Goal: Transaction & Acquisition: Download file/media

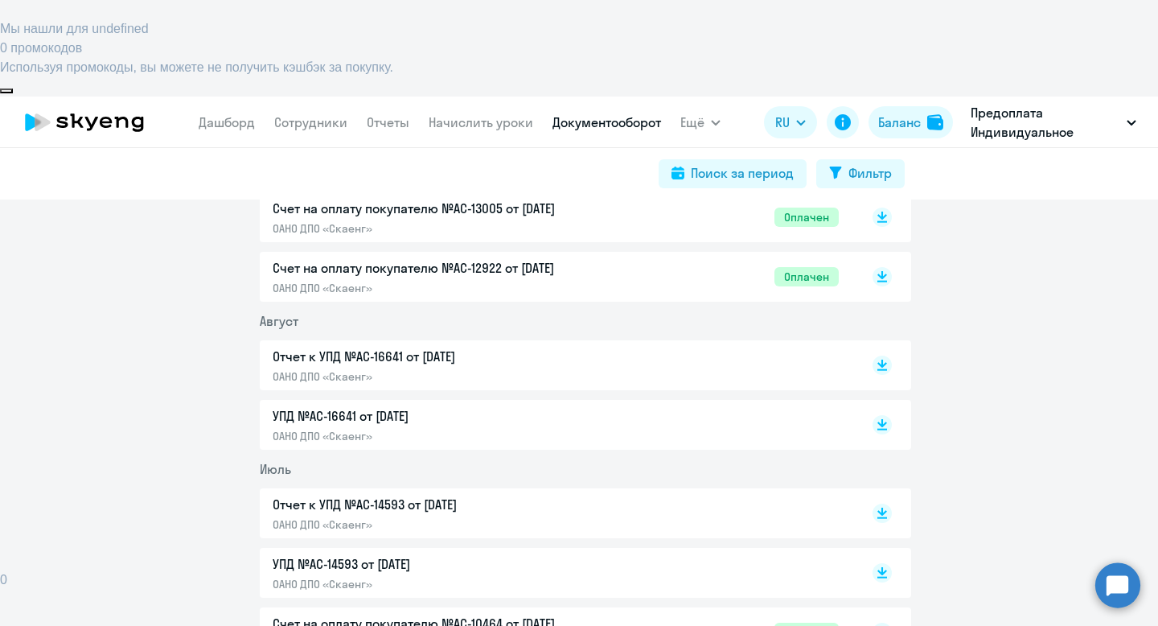
scroll to position [5602, 0]
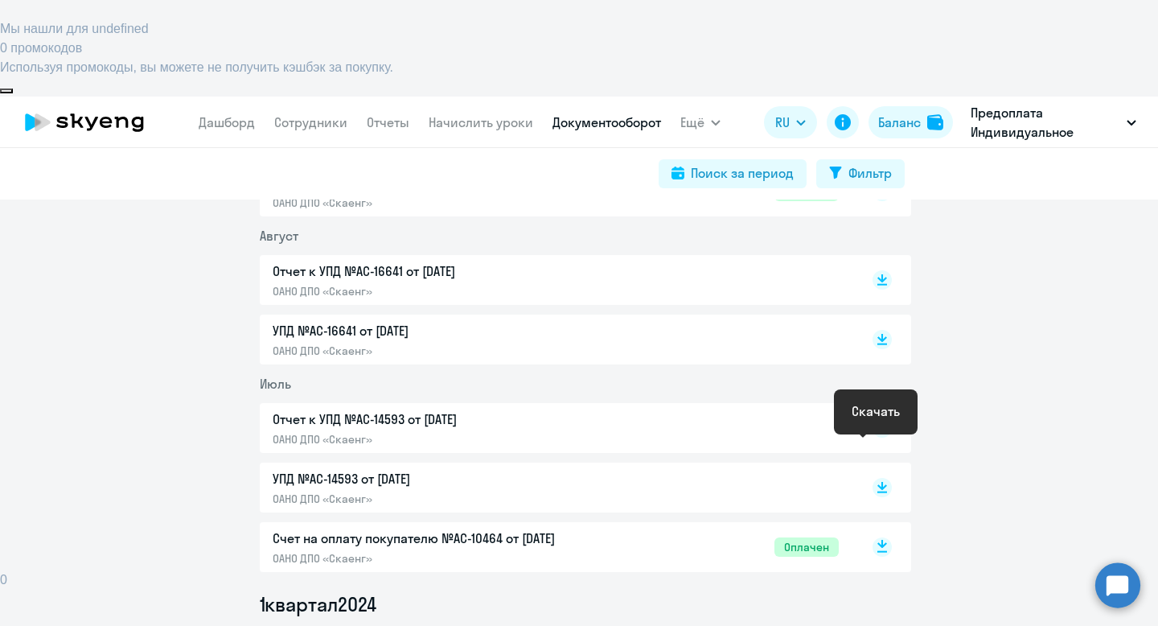
click at [879, 537] on rect at bounding box center [882, 546] width 19 height 19
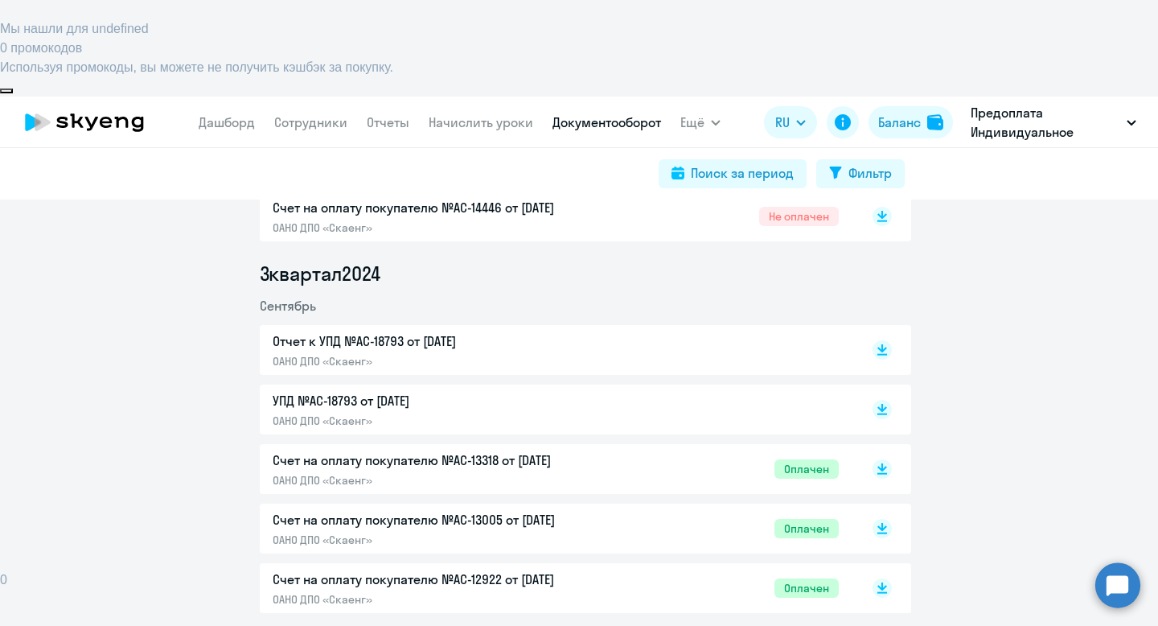
scroll to position [5377, 0]
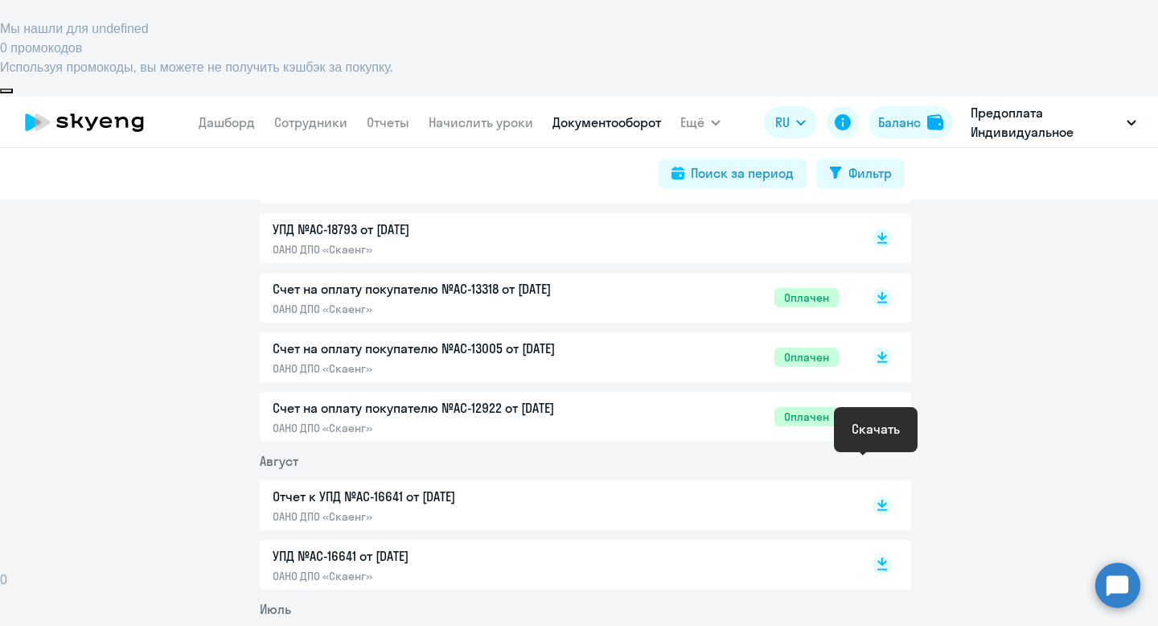
click at [878, 555] on rect at bounding box center [882, 564] width 19 height 19
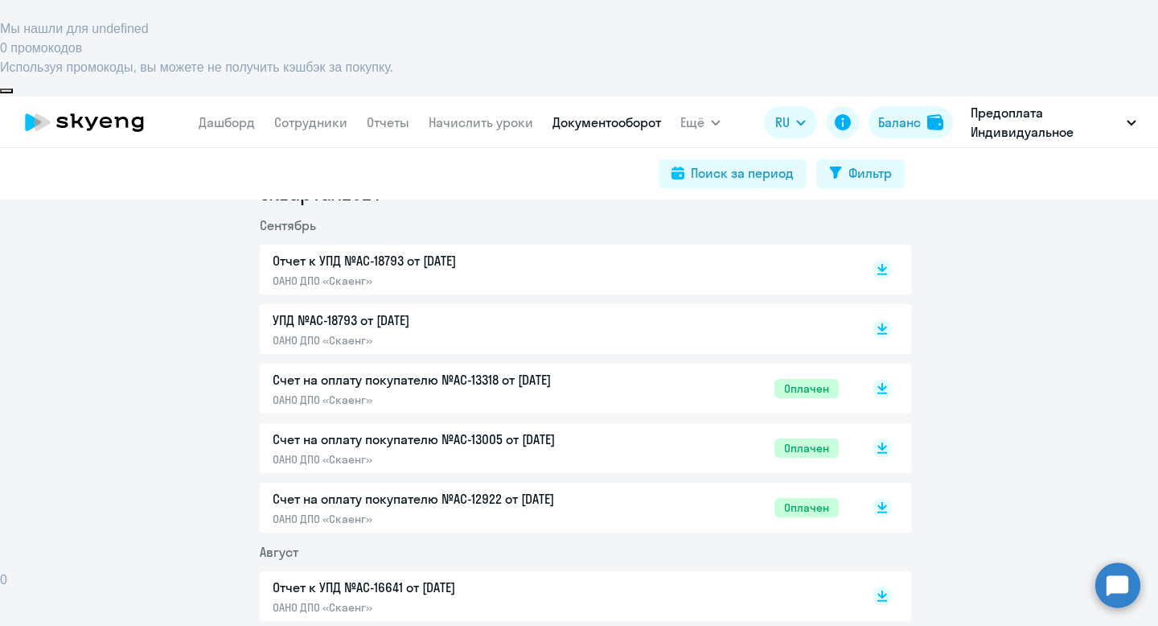
scroll to position [5283, 0]
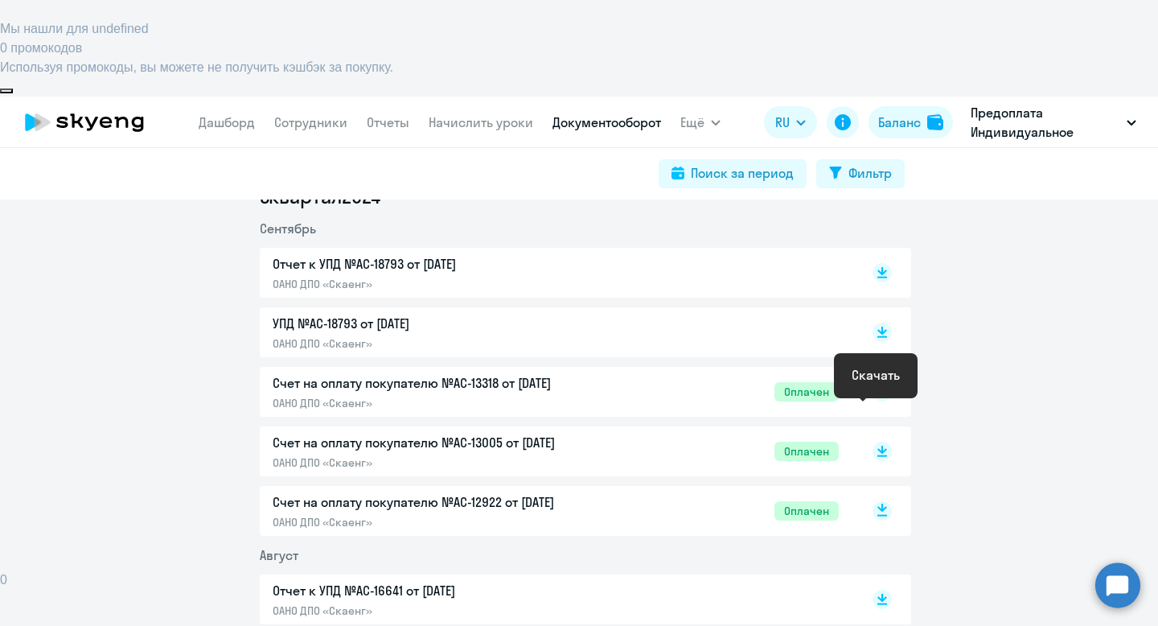
click at [873, 501] on rect at bounding box center [882, 510] width 19 height 19
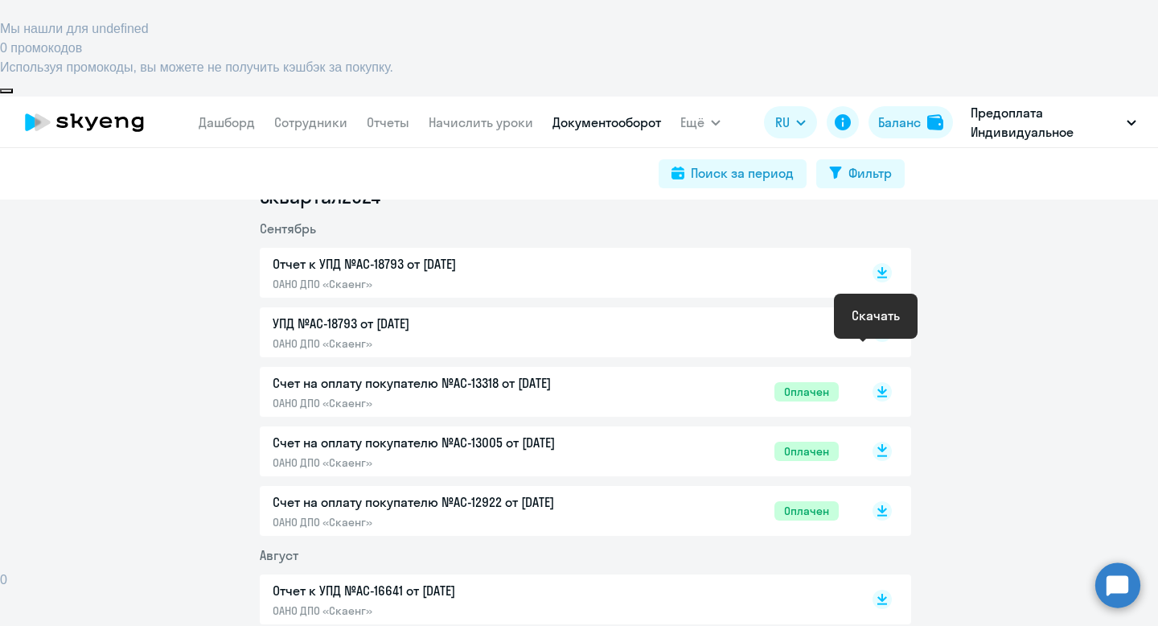
click at [878, 444] on icon at bounding box center [883, 448] width 10 height 8
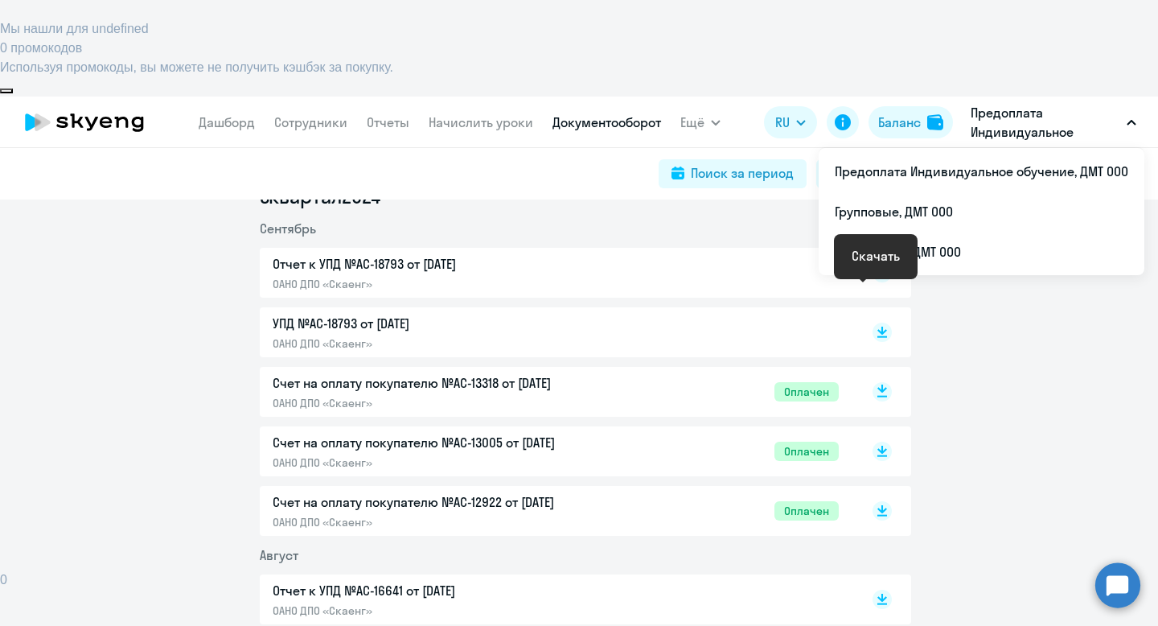
click at [878, 382] on rect at bounding box center [882, 391] width 19 height 19
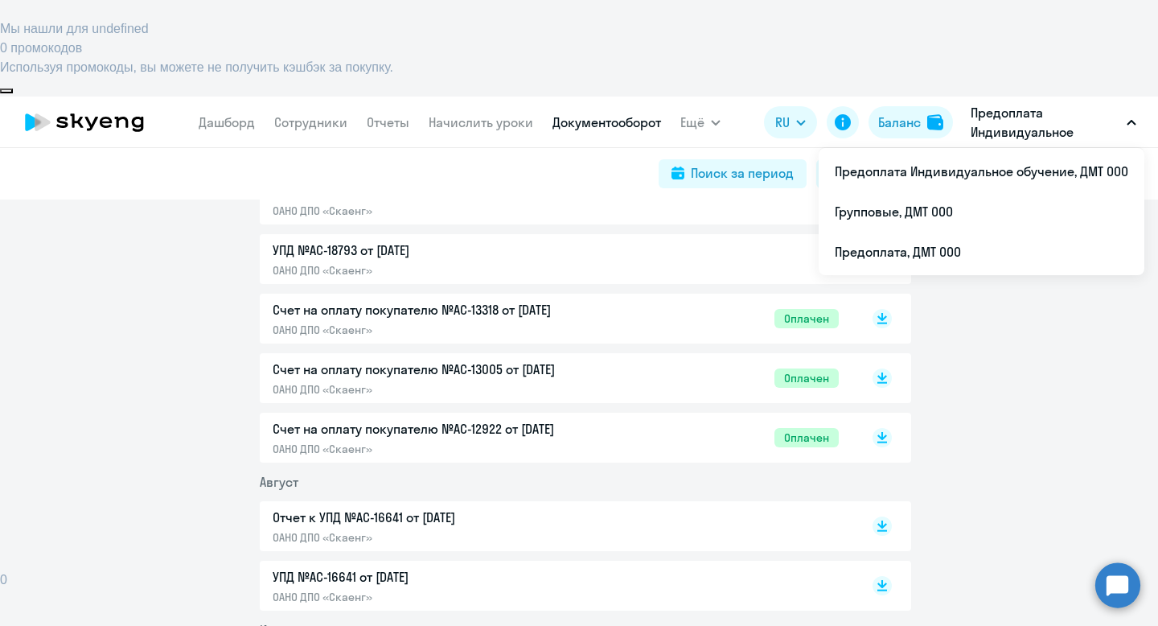
scroll to position [5371, 0]
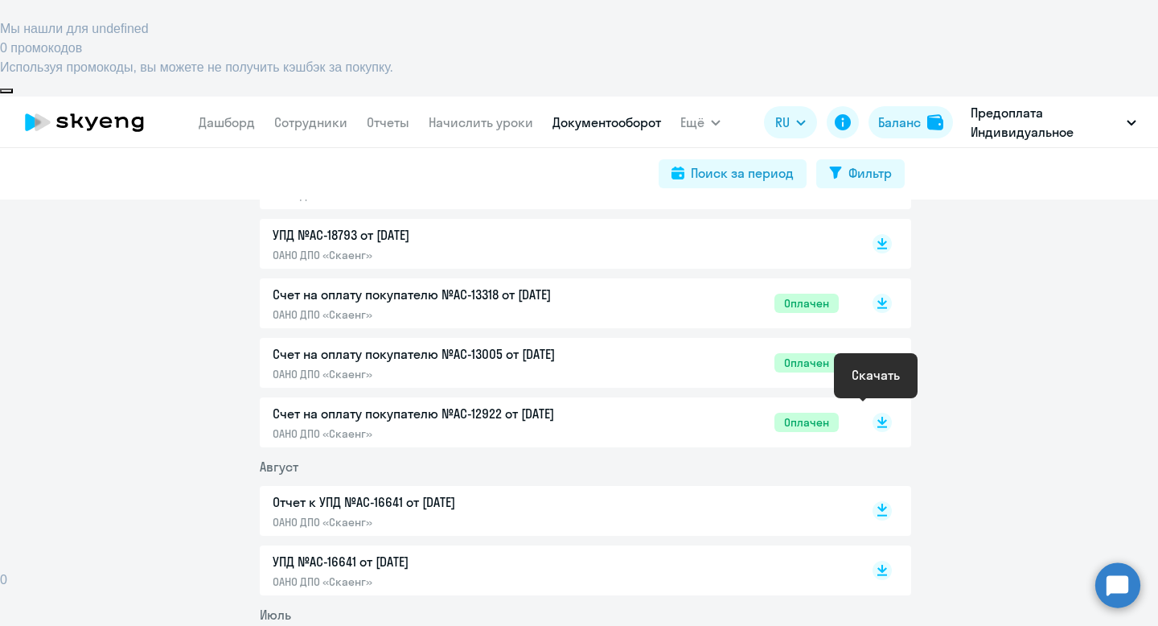
click at [878, 504] on icon at bounding box center [883, 508] width 10 height 8
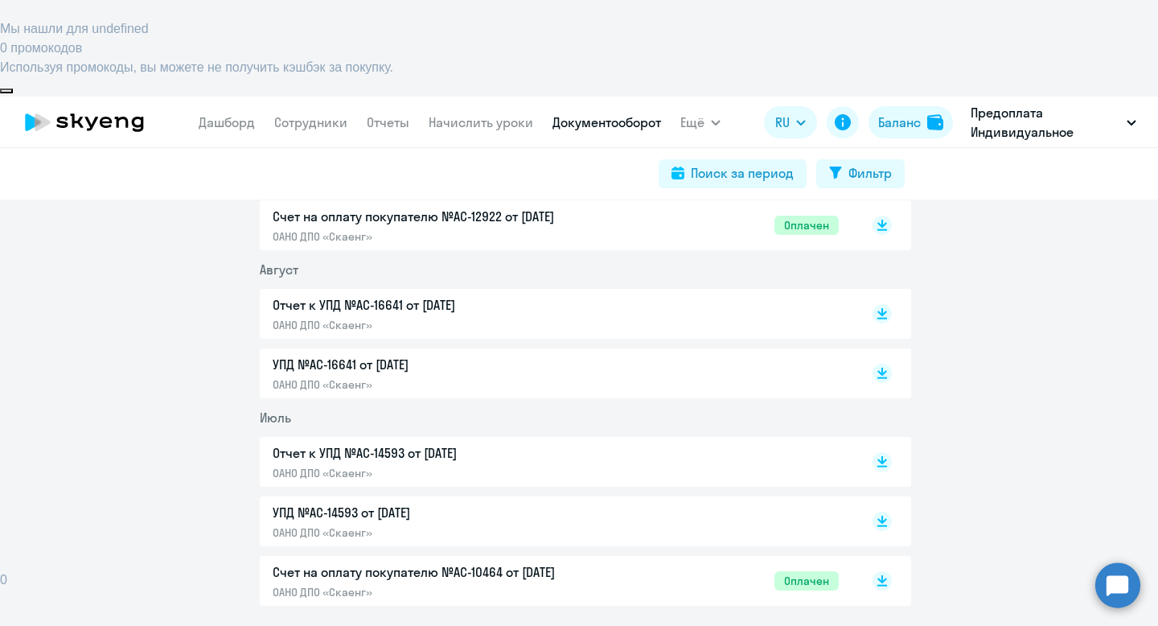
scroll to position [5559, 0]
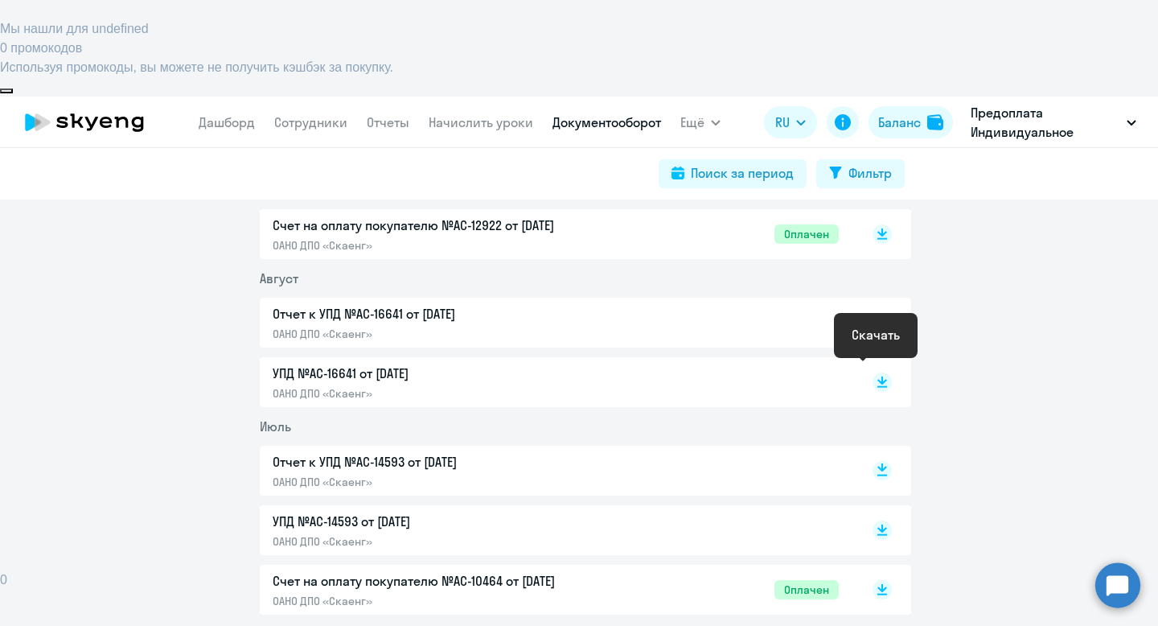
click at [881, 461] on rect at bounding box center [882, 470] width 19 height 19
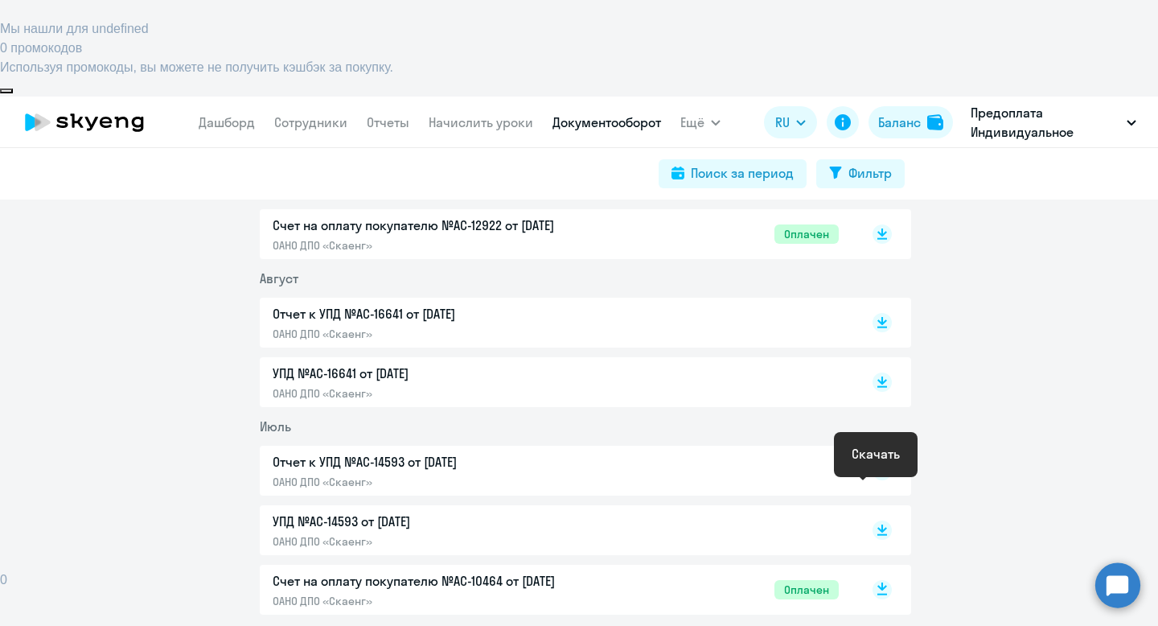
click at [878, 580] on rect at bounding box center [882, 589] width 19 height 19
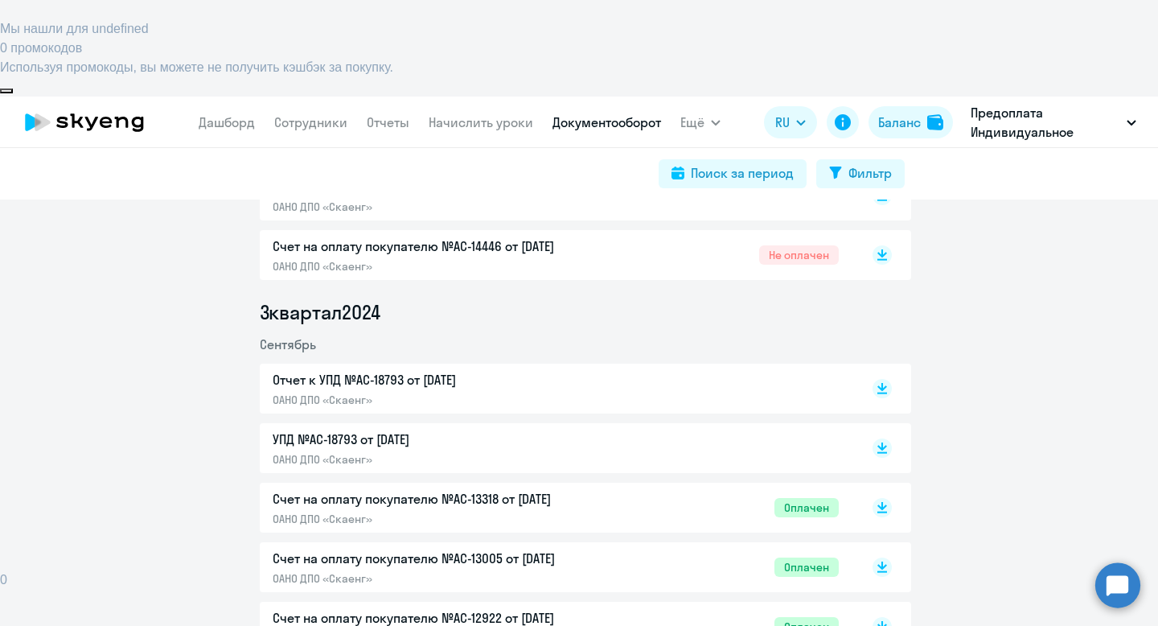
scroll to position [5167, 0]
